Goal: Task Accomplishment & Management: Use online tool/utility

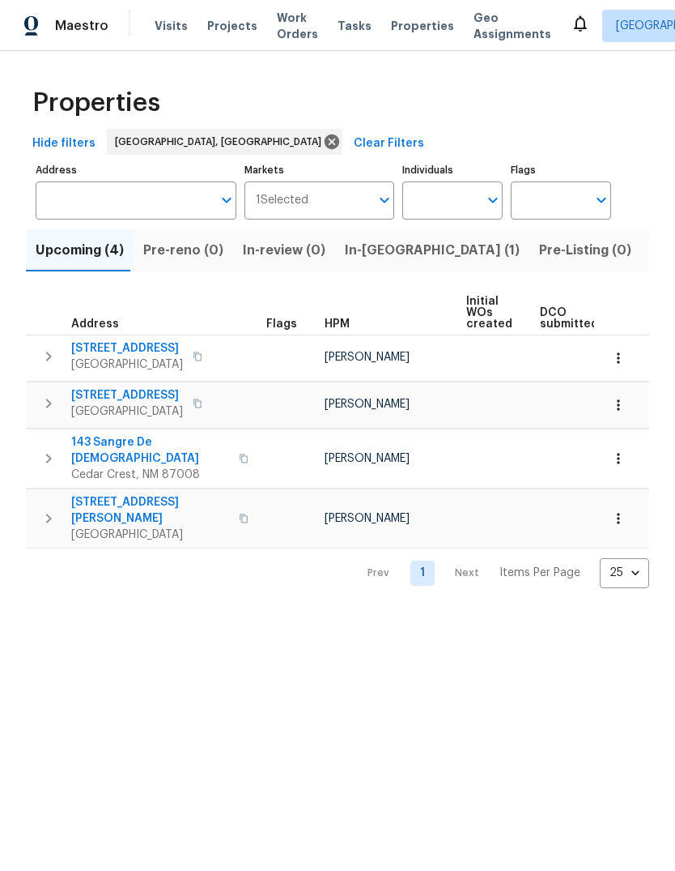
click at [651, 251] on span "Listed (20)" at bounding box center [686, 250] width 70 height 23
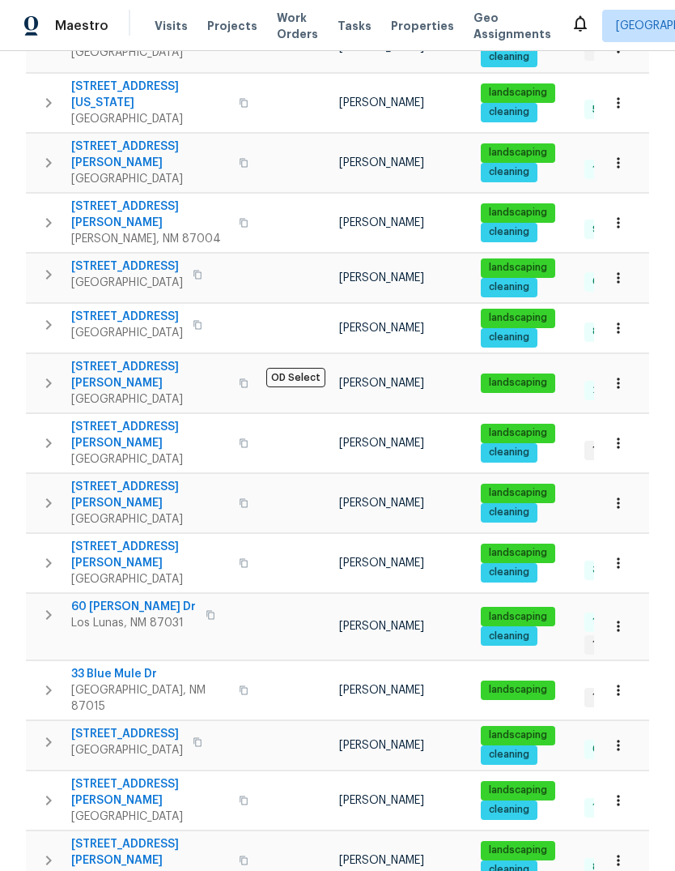
scroll to position [335, 0]
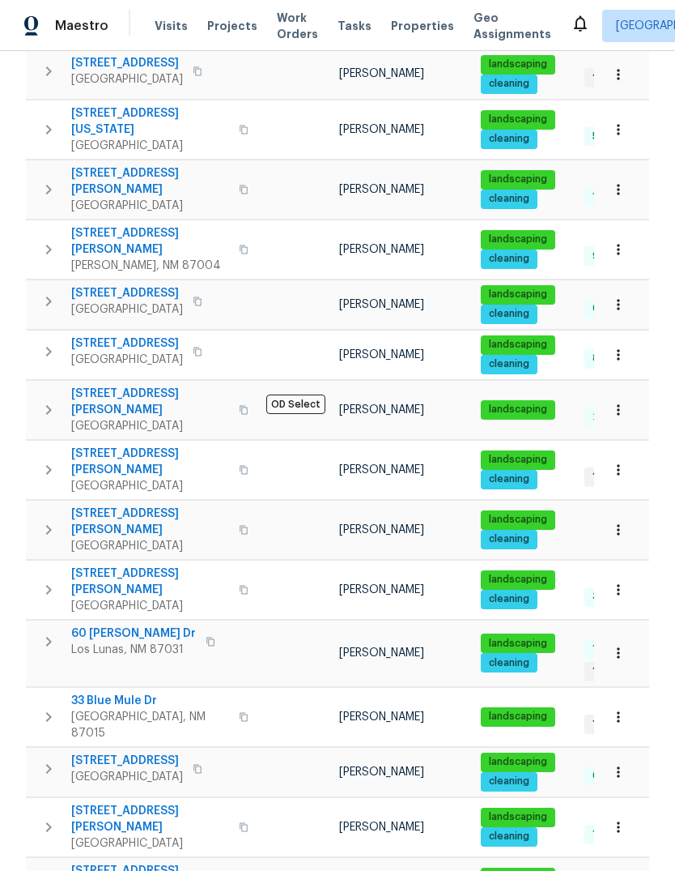
click at [47, 400] on icon "button" at bounding box center [48, 409] width 19 height 19
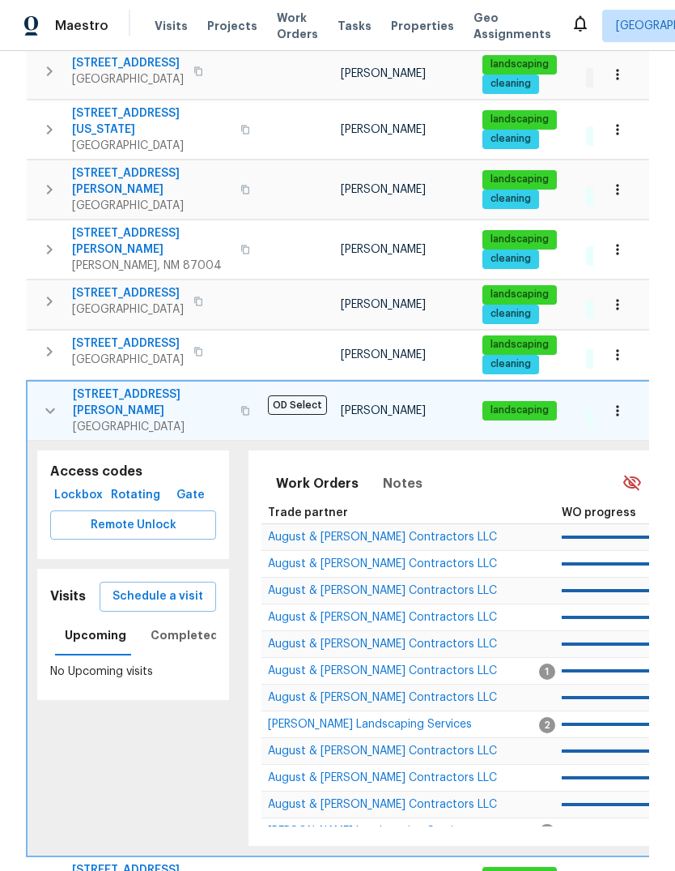
click at [166, 586] on span "Schedule a visit" at bounding box center [158, 596] width 91 height 20
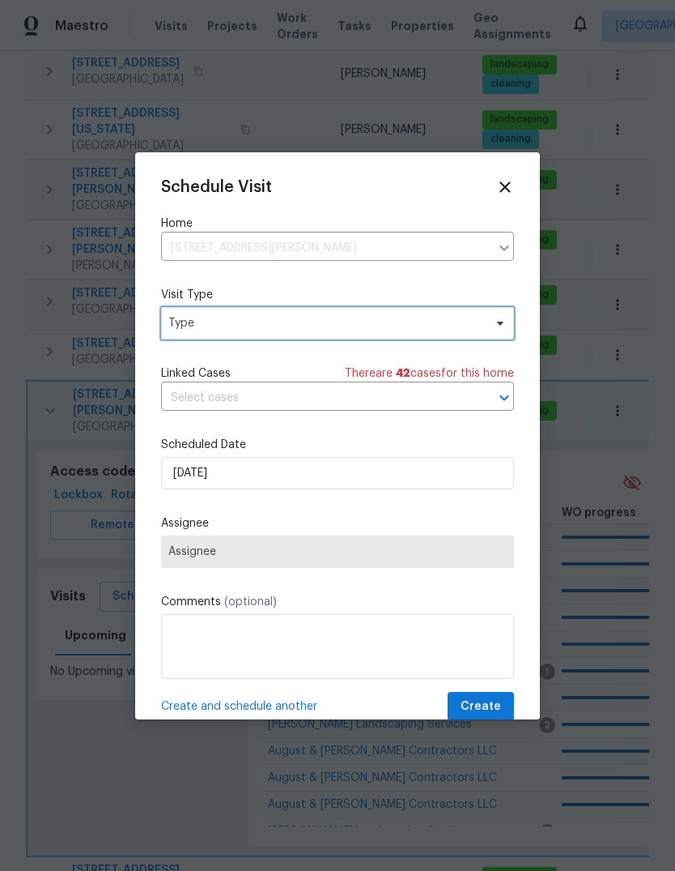
click at [298, 323] on span "Type" at bounding box center [325, 323] width 315 height 16
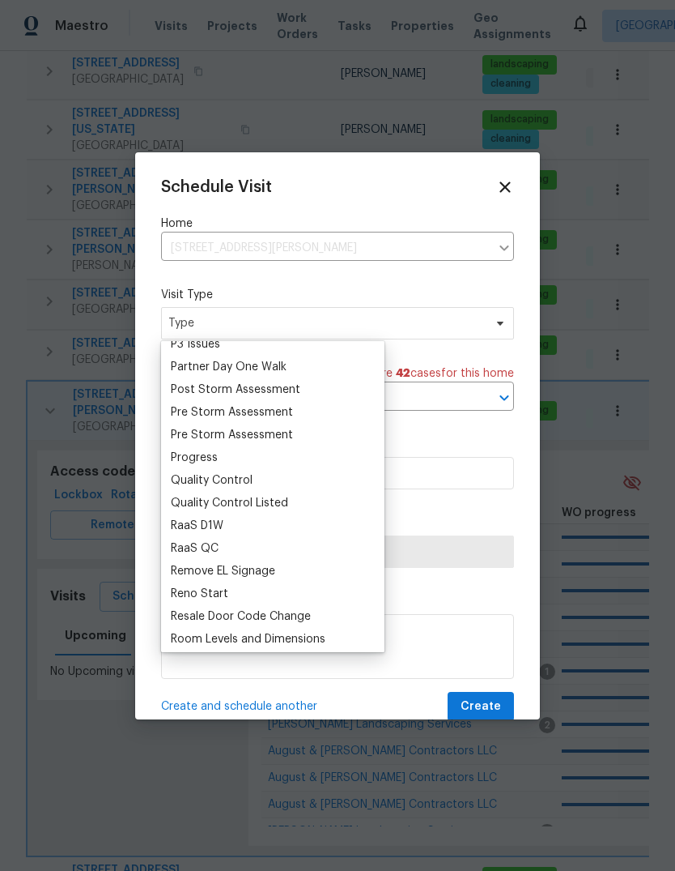
scroll to position [991, 0]
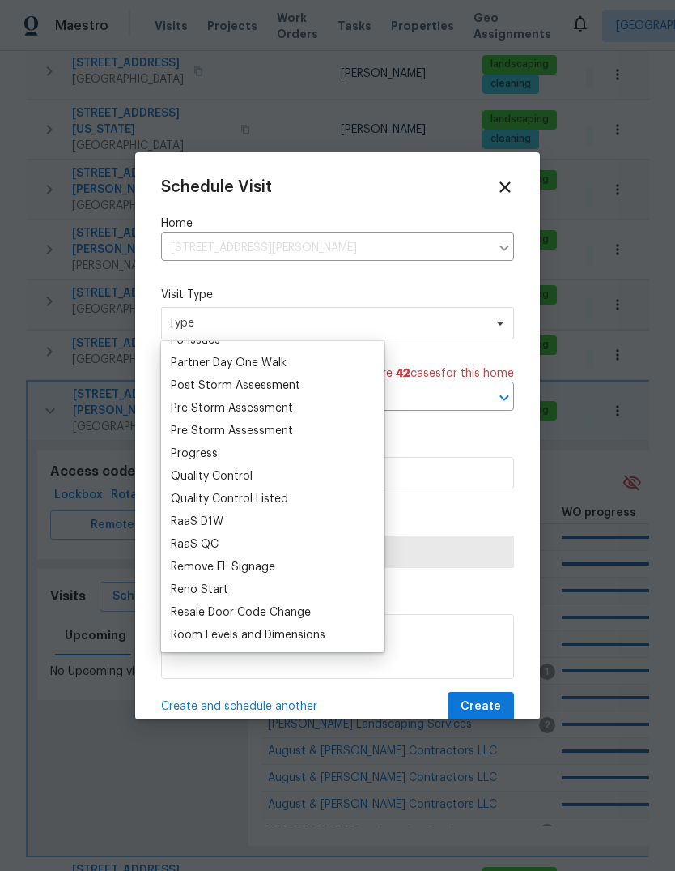
click at [205, 453] on div "Progress" at bounding box center [194, 453] width 47 height 16
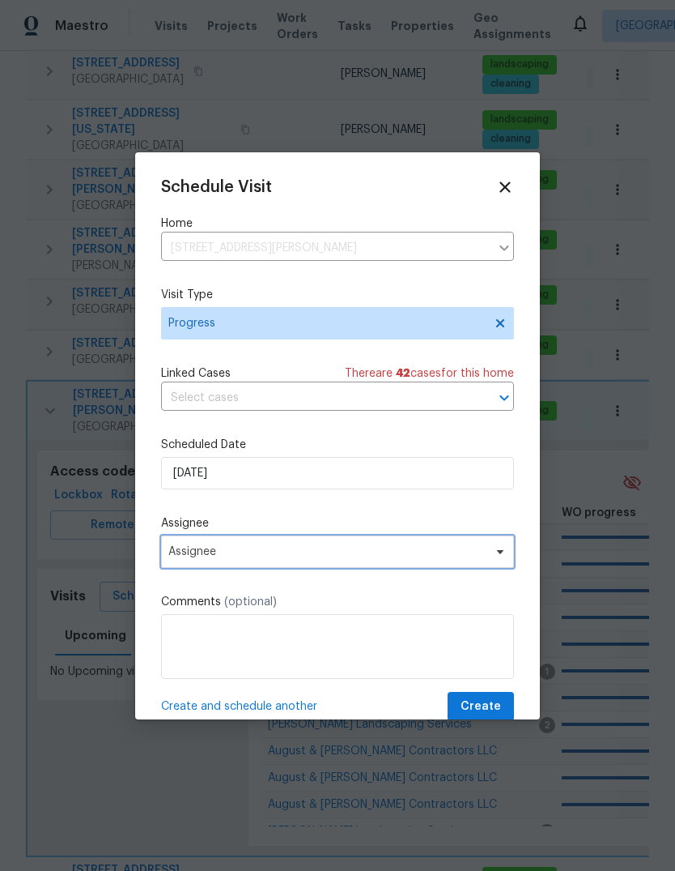
click at [300, 558] on span "Assignee" at bounding box center [326, 551] width 317 height 13
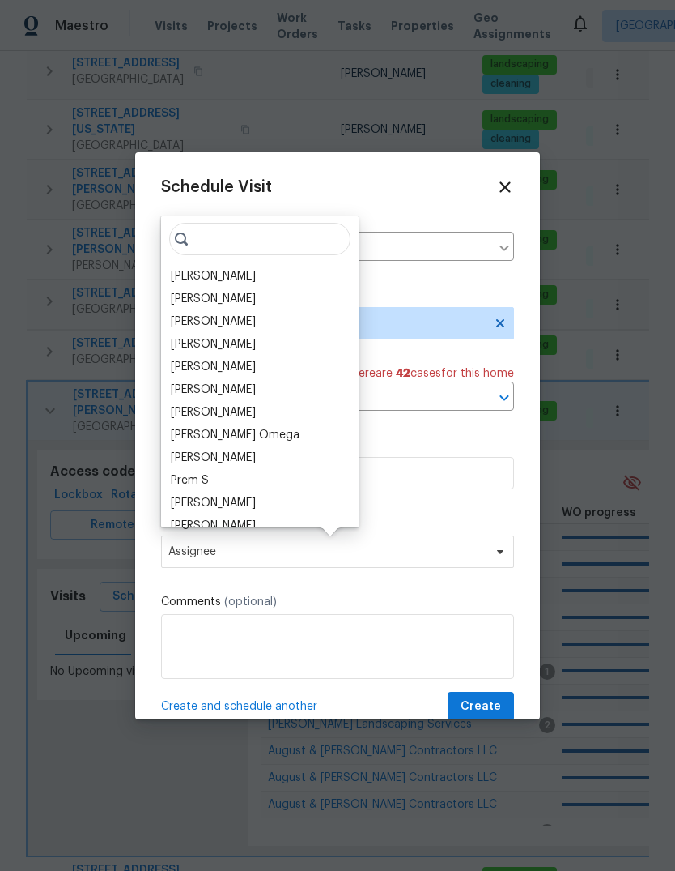
click at [249, 275] on div "[PERSON_NAME]" at bounding box center [213, 276] width 85 height 16
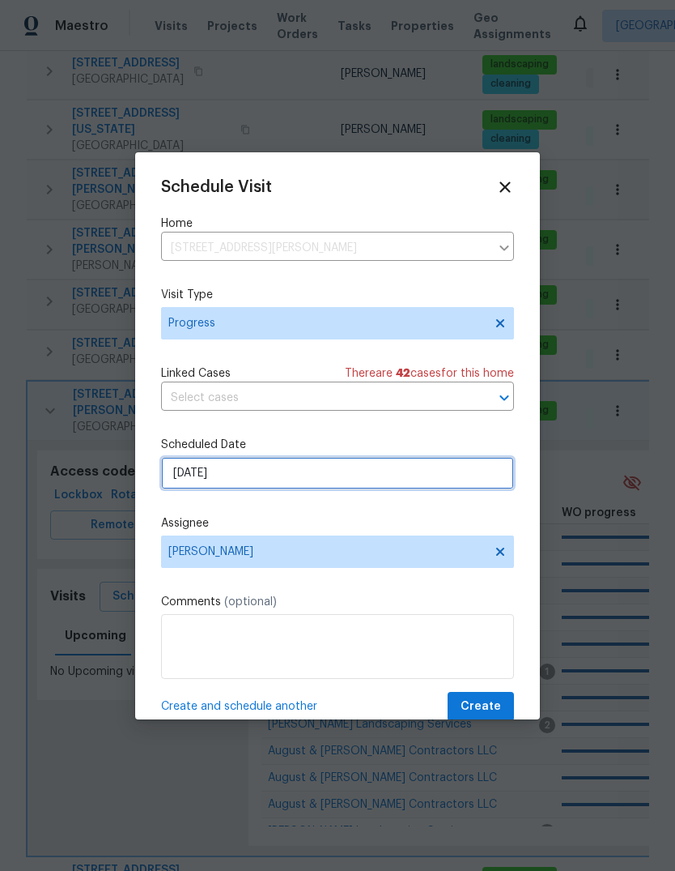
click at [258, 484] on input "[DATE]" at bounding box center [337, 473] width 353 height 32
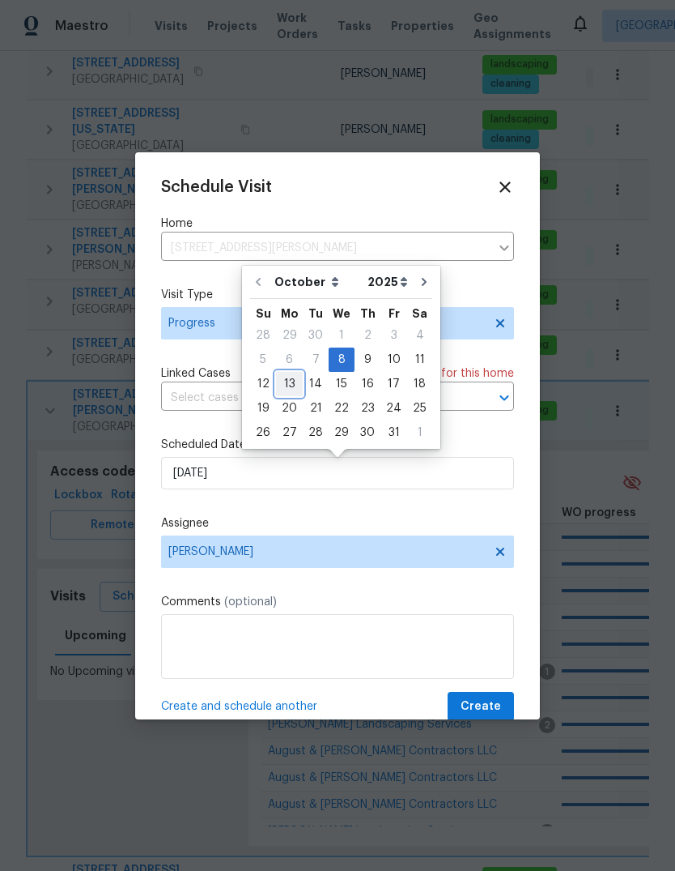
click at [288, 384] on div "13" at bounding box center [289, 384] width 27 height 23
type input "[DATE]"
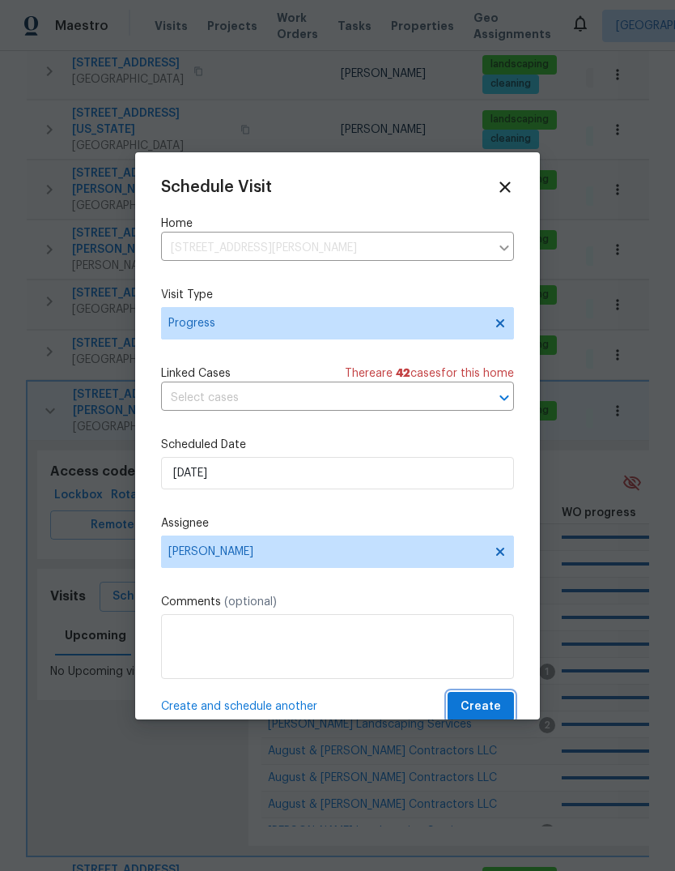
click at [488, 705] on span "Create" at bounding box center [481, 707] width 40 height 20
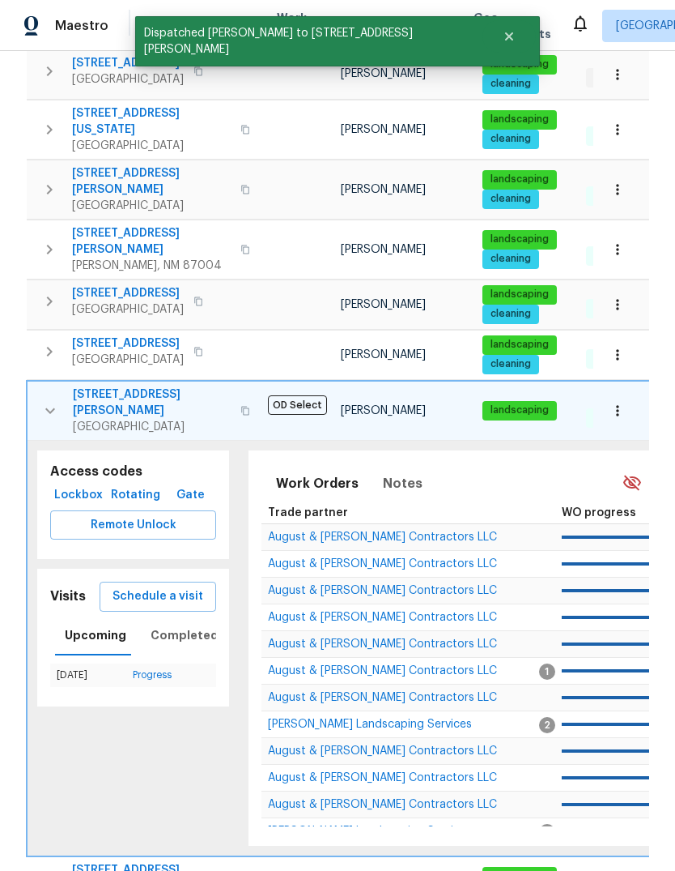
click at [48, 407] on icon "button" at bounding box center [50, 410] width 10 height 6
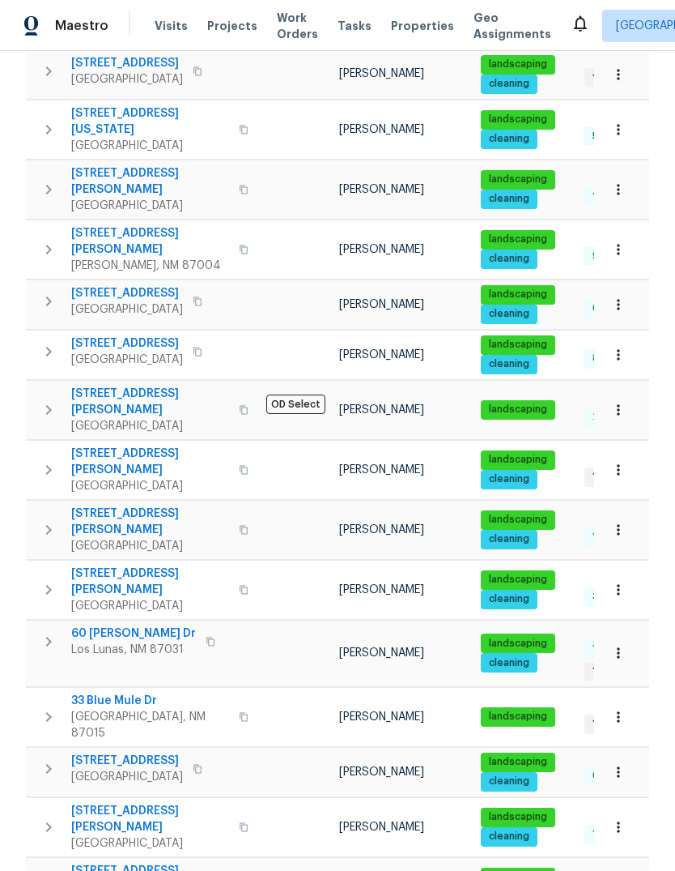
click at [403, 19] on span "Properties" at bounding box center [422, 26] width 63 height 16
click at [402, 30] on span "Properties" at bounding box center [422, 26] width 63 height 16
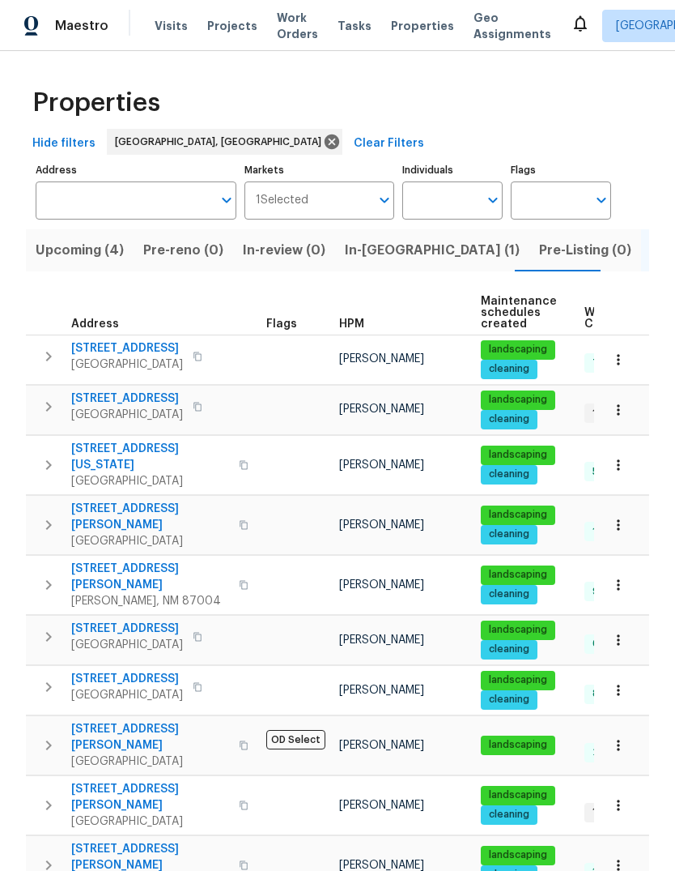
click at [70, 244] on span "Upcoming (4)" at bounding box center [80, 250] width 88 height 23
